Goal: Register for event/course

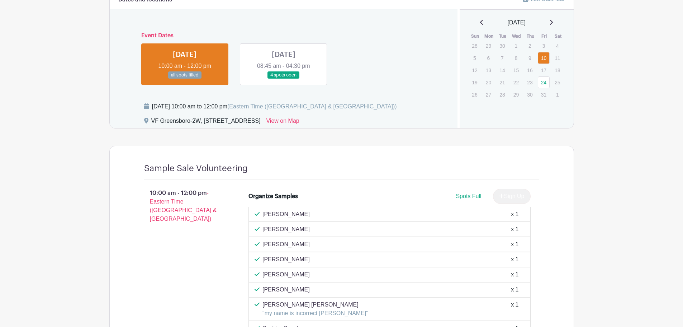
scroll to position [359, 0]
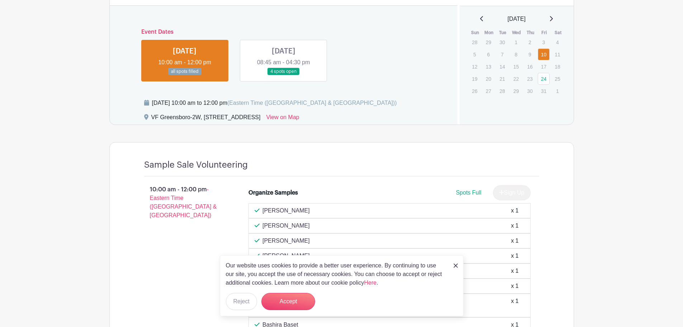
drag, startPoint x: 455, startPoint y: 266, endPoint x: 454, endPoint y: 262, distance: 3.7
click at [455, 266] on img at bounding box center [456, 265] width 4 height 4
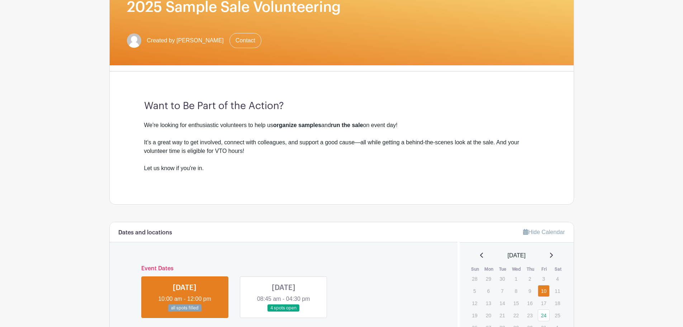
scroll to position [118, 0]
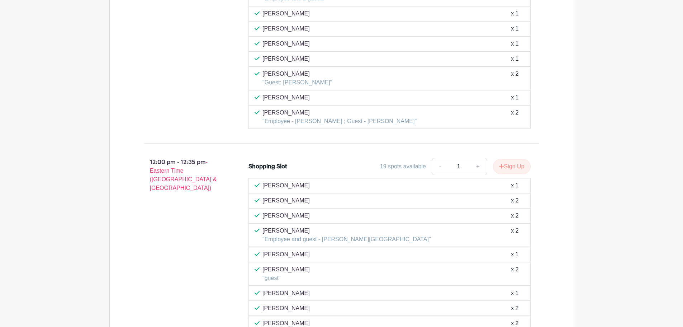
scroll to position [2261, 0]
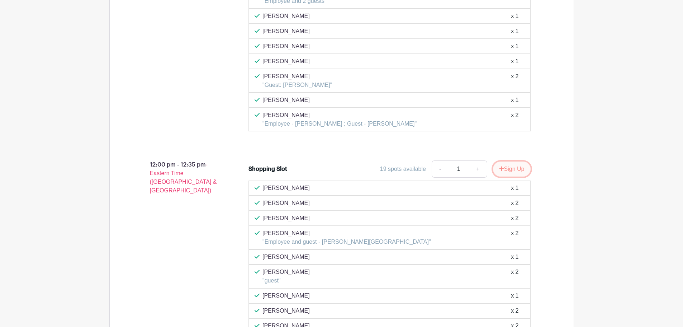
click at [508, 169] on button "Sign Up" at bounding box center [512, 168] width 38 height 15
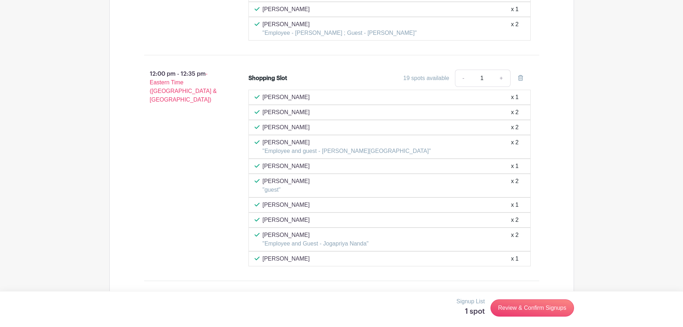
scroll to position [2369, 0]
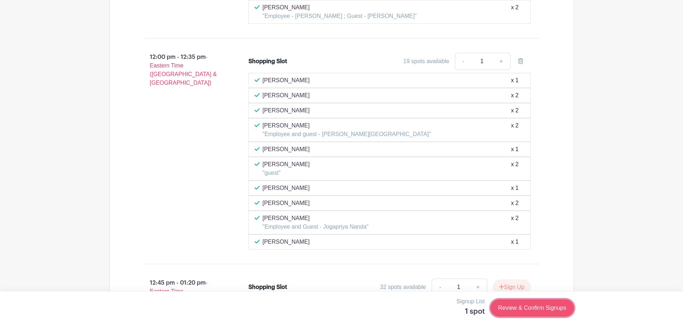
click at [551, 308] on link "Review & Confirm Signups" at bounding box center [531, 307] width 83 height 17
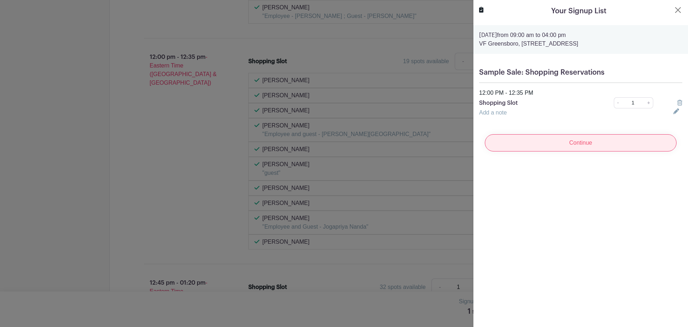
click at [595, 144] on input "Continue" at bounding box center [581, 142] width 192 height 17
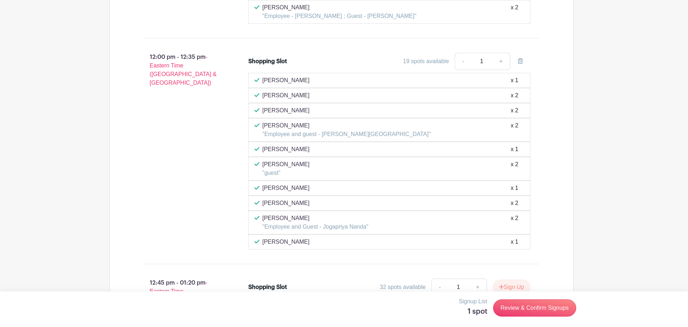
drag, startPoint x: 473, startPoint y: 6, endPoint x: 483, endPoint y: 10, distance: 10.3
click at [474, 6] on div at bounding box center [344, 163] width 688 height 327
click at [548, 306] on link "Review & Confirm Signups" at bounding box center [531, 307] width 83 height 17
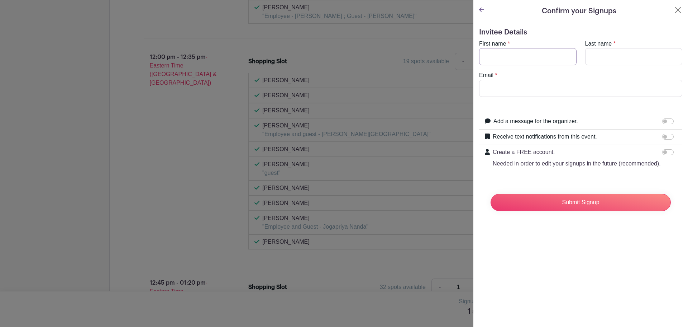
click at [541, 61] on input "First name" at bounding box center [528, 56] width 98 height 17
type input "Halle"
click at [621, 52] on input "Last name" at bounding box center [635, 56] width 98 height 17
type input "[PERSON_NAME]"
click at [563, 88] on input "Email" at bounding box center [580, 88] width 203 height 17
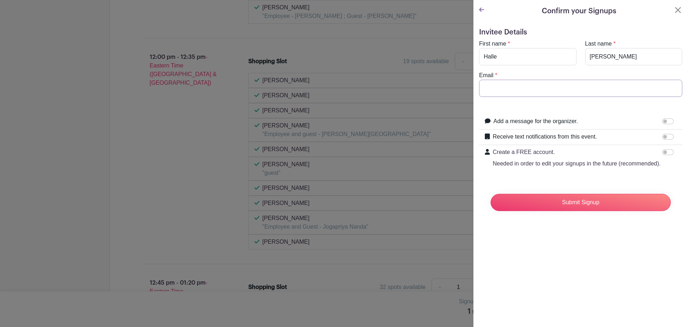
type input "[EMAIL_ADDRESS][DOMAIN_NAME]"
click at [566, 210] on input "Submit Signup" at bounding box center [581, 202] width 180 height 17
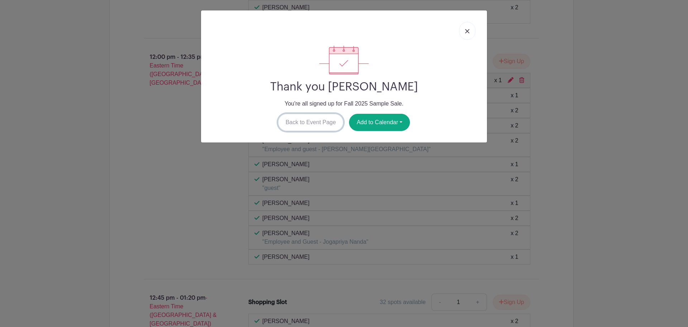
drag, startPoint x: 303, startPoint y: 123, endPoint x: 316, endPoint y: 123, distance: 12.2
click at [303, 123] on link "Back to Event Page" at bounding box center [311, 122] width 66 height 17
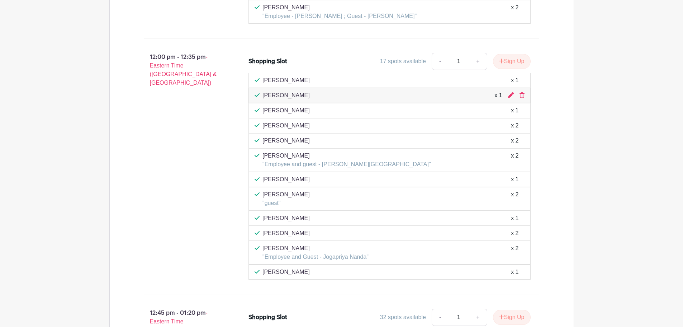
click at [236, 181] on div "12:00 pm - 12:35 pm - Eastern Time ([GEOGRAPHIC_DATA] & [GEOGRAPHIC_DATA])" at bounding box center [185, 166] width 105 height 232
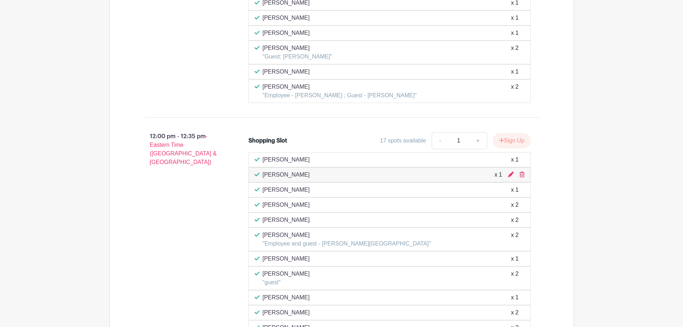
scroll to position [2297, 0]
